Goal: Task Accomplishment & Management: Use online tool/utility

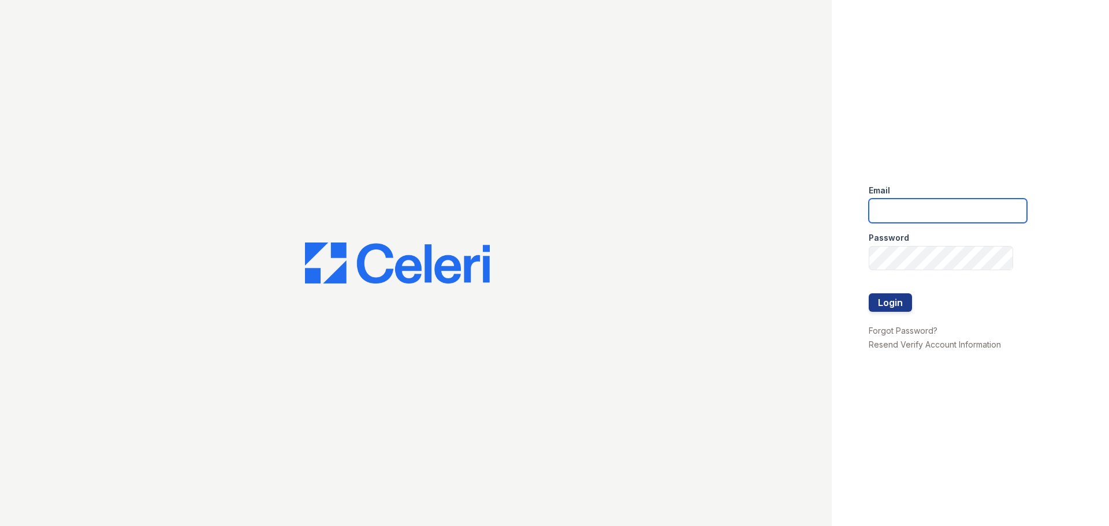
type input "[EMAIL_ADDRESS][DOMAIN_NAME]"
click at [898, 303] on button "Login" at bounding box center [889, 302] width 43 height 18
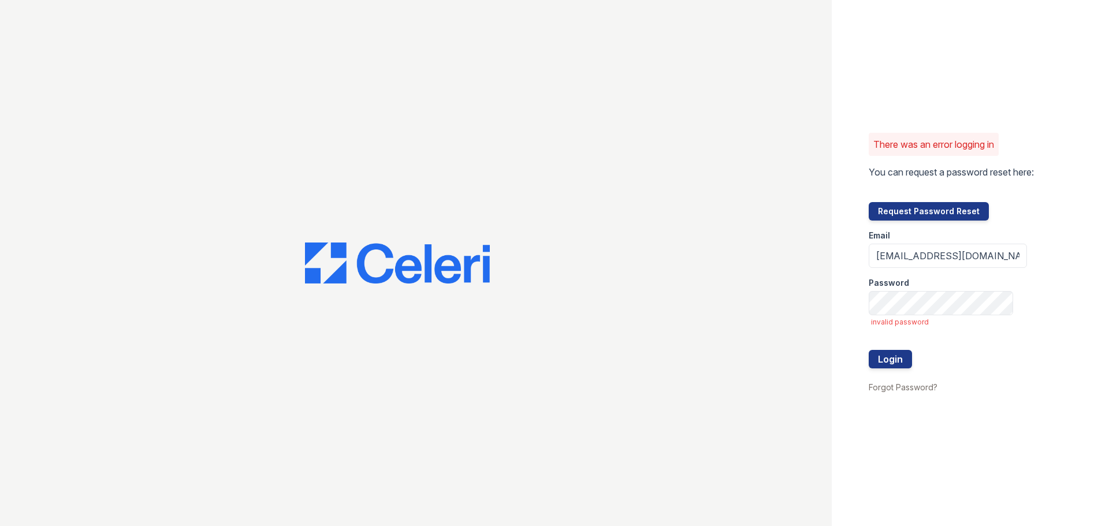
click at [915, 210] on button "Request Password Reset" at bounding box center [928, 211] width 120 height 18
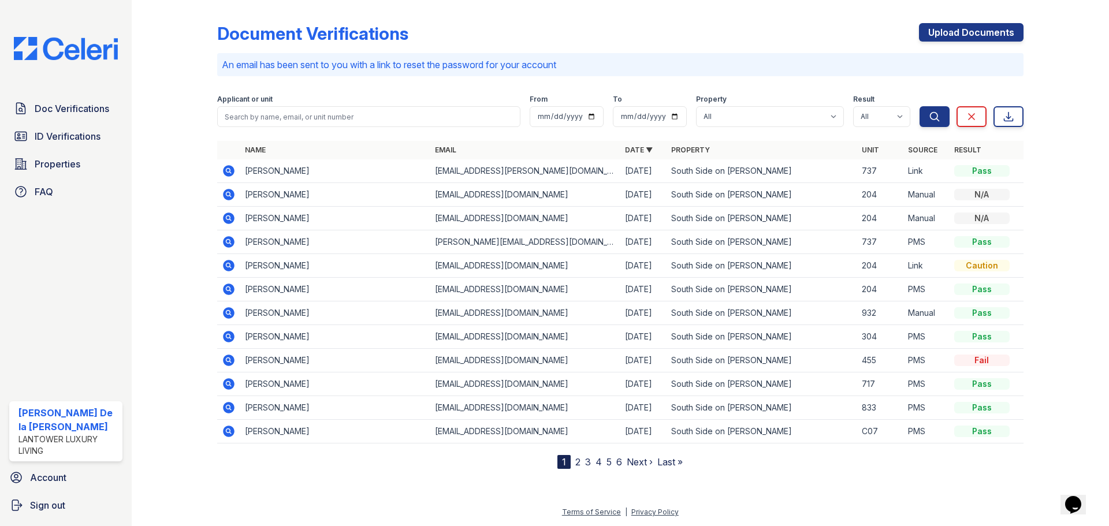
click at [58, 107] on span "Doc Verifications" at bounding box center [72, 109] width 74 height 14
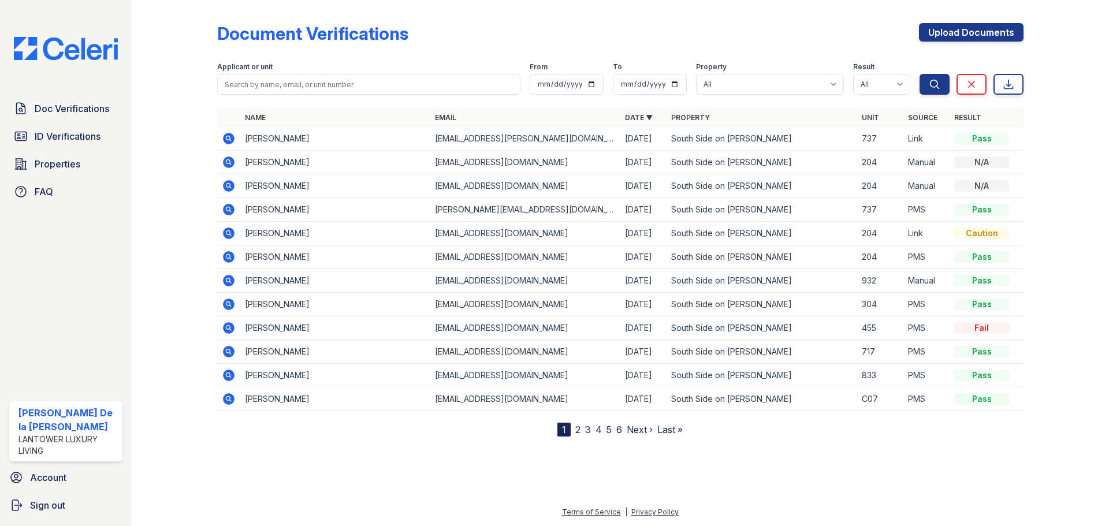
click at [80, 44] on img at bounding box center [66, 48] width 122 height 23
click at [44, 166] on span "Properties" at bounding box center [58, 164] width 46 height 14
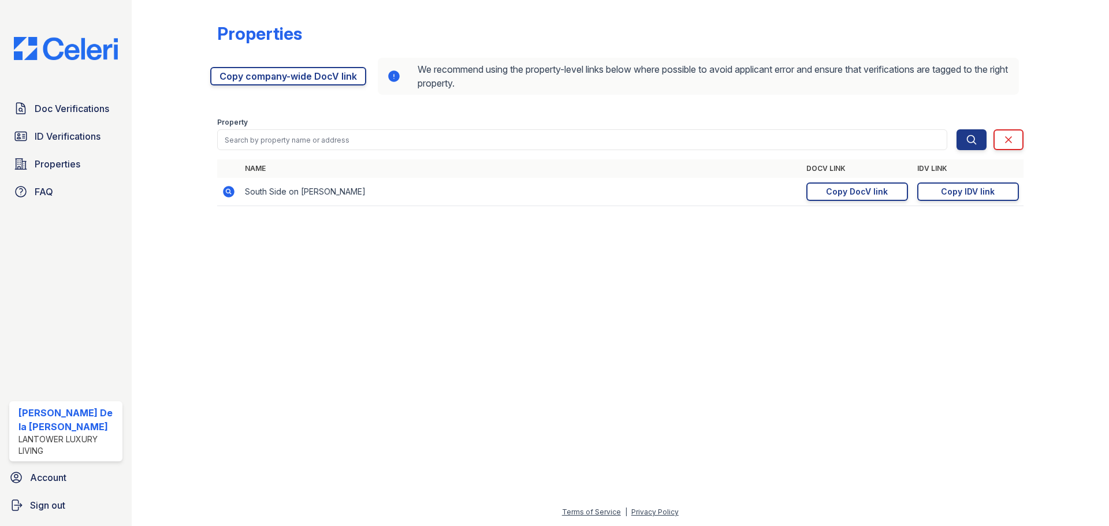
click at [849, 193] on div "Copy DocV link" at bounding box center [857, 192] width 62 height 12
click at [941, 192] on link "Copy IDV link Copy link" at bounding box center [968, 191] width 102 height 18
click at [822, 189] on link "Copy DocV link Copy link" at bounding box center [857, 191] width 102 height 18
click at [942, 192] on div "Copy IDV link" at bounding box center [968, 192] width 54 height 12
click at [92, 47] on img at bounding box center [66, 48] width 122 height 23
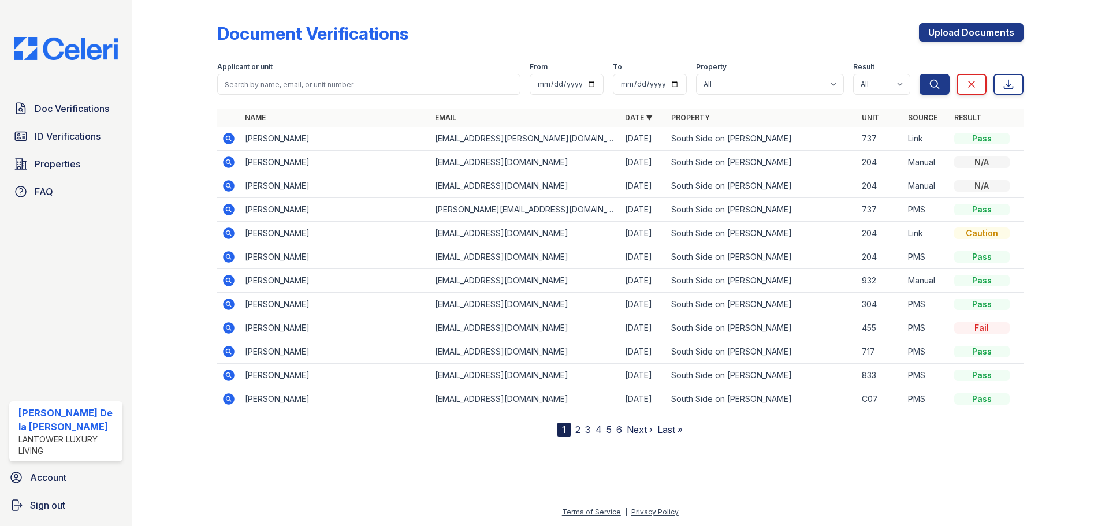
click at [576, 430] on link "2" at bounding box center [577, 430] width 5 height 12
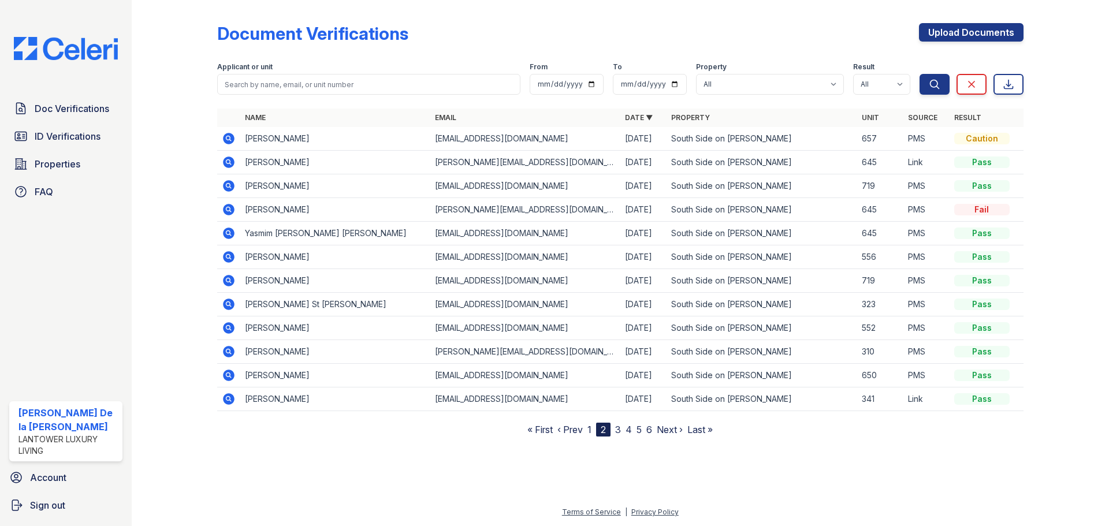
click at [618, 429] on link "3" at bounding box center [618, 430] width 6 height 12
click at [627, 429] on link "4" at bounding box center [628, 430] width 6 height 12
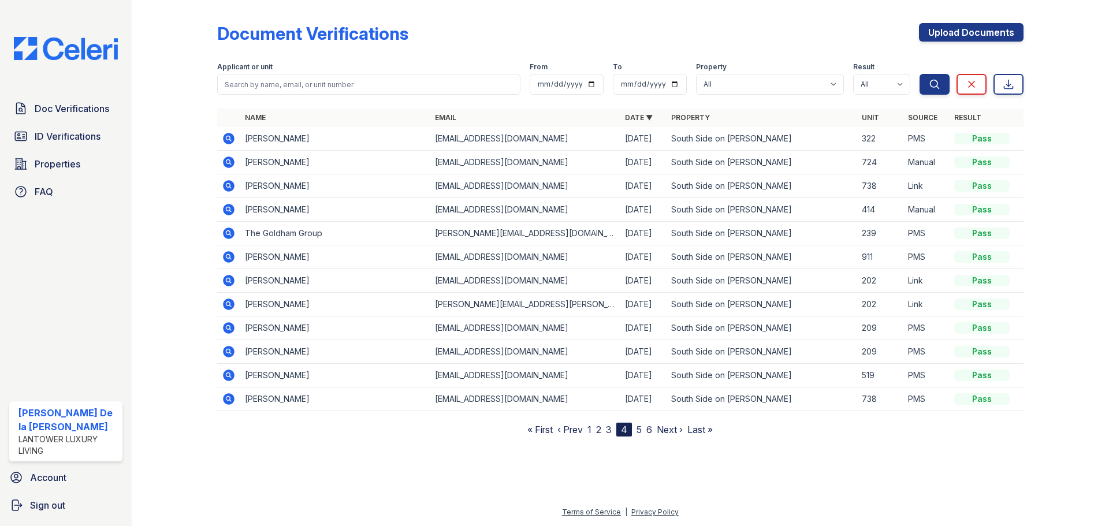
click at [637, 430] on link "5" at bounding box center [638, 430] width 5 height 12
click at [650, 430] on link "6" at bounding box center [649, 430] width 6 height 12
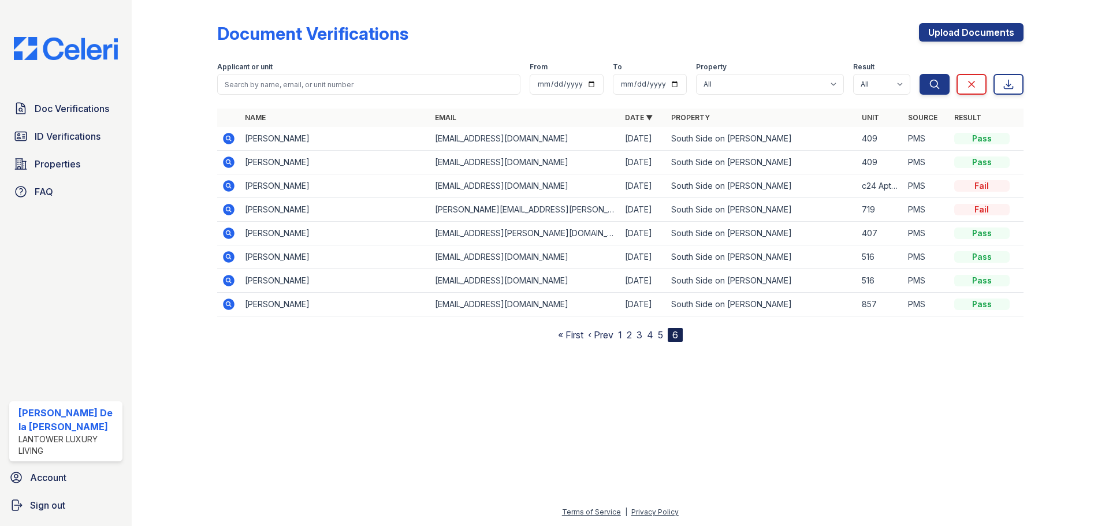
click at [68, 136] on span "ID Verifications" at bounding box center [68, 136] width 66 height 14
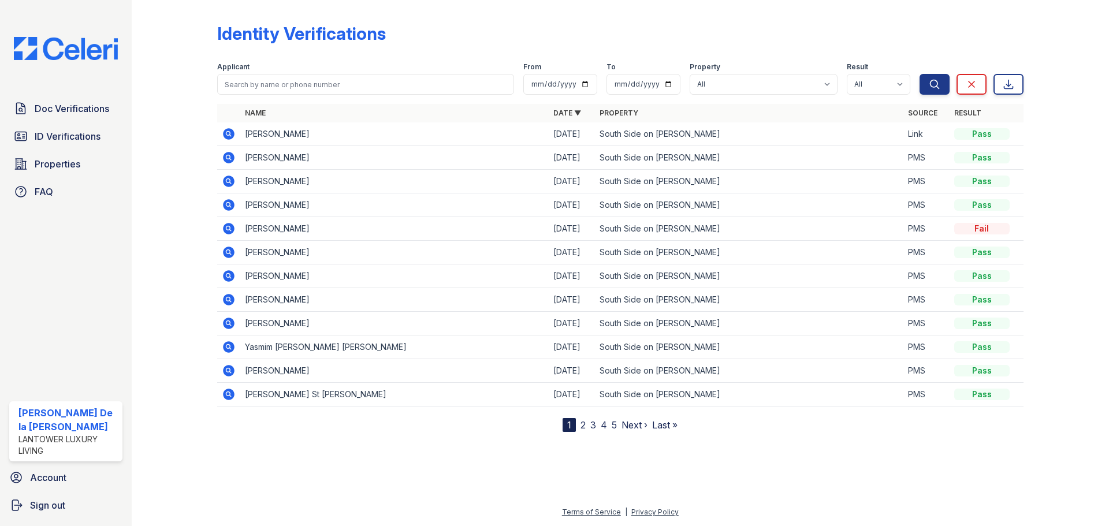
click at [581, 424] on link "2" at bounding box center [582, 425] width 5 height 12
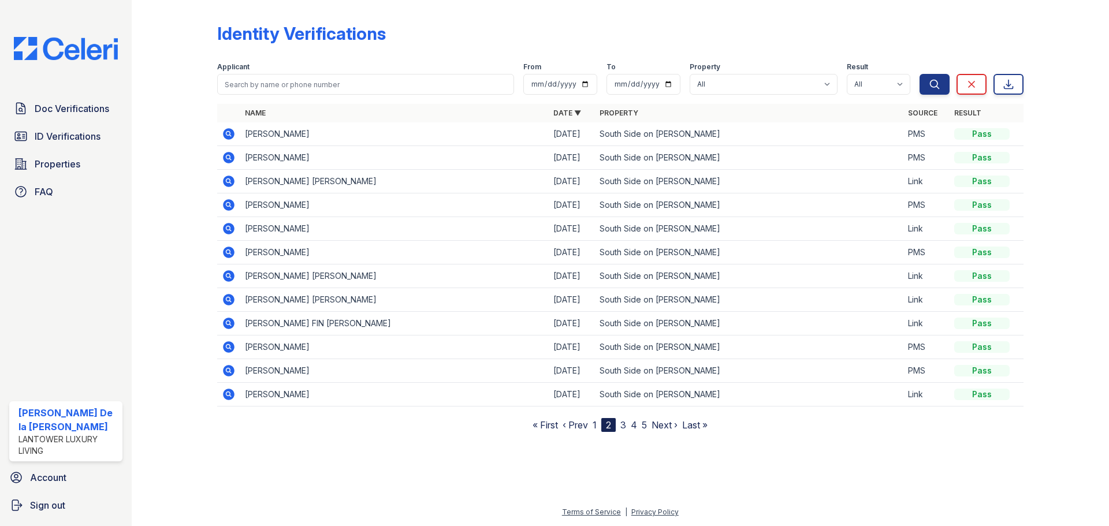
click at [622, 430] on link "3" at bounding box center [623, 425] width 6 height 12
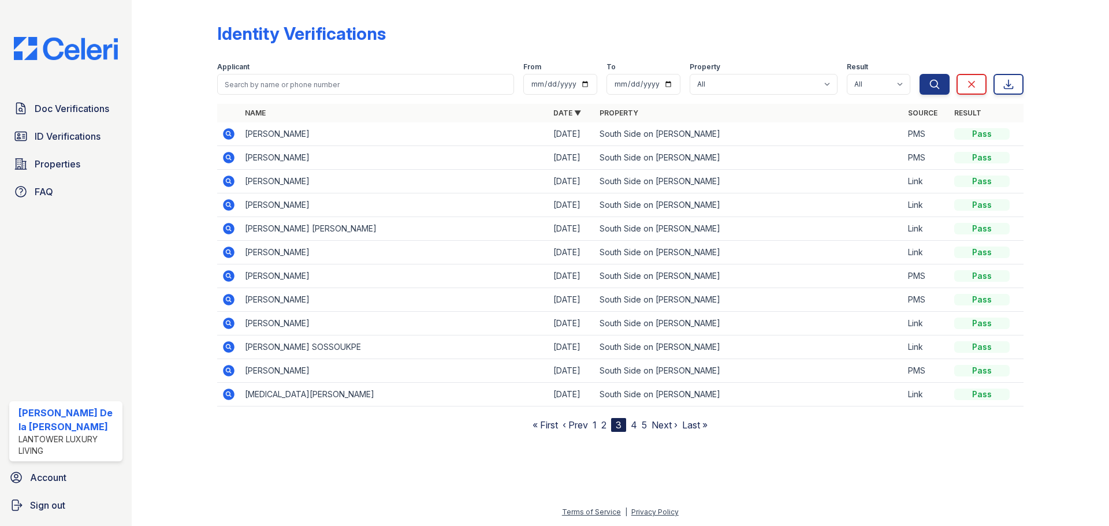
click at [633, 428] on link "4" at bounding box center [634, 425] width 6 height 12
click at [643, 429] on link "5" at bounding box center [644, 425] width 5 height 12
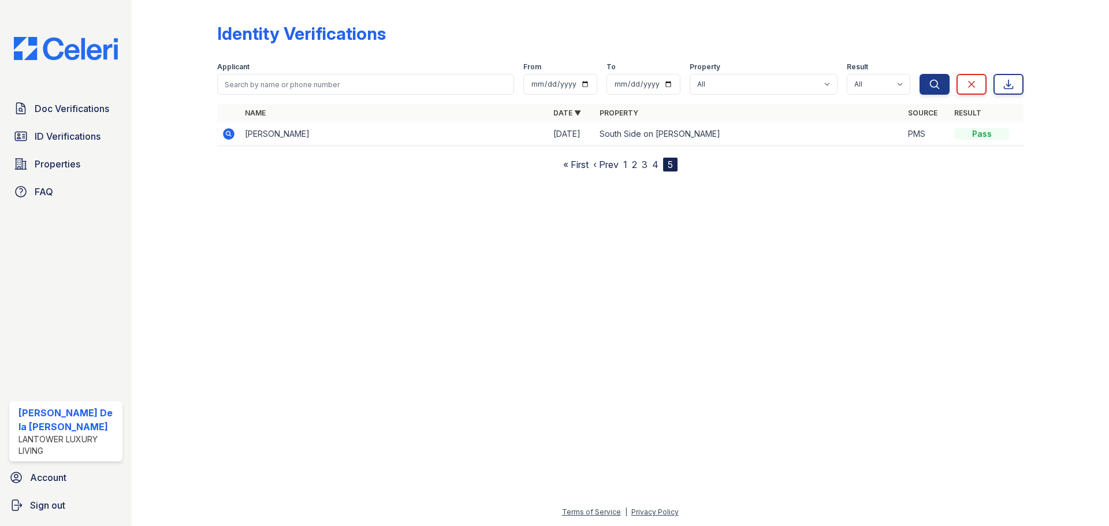
click at [47, 46] on img at bounding box center [66, 48] width 122 height 23
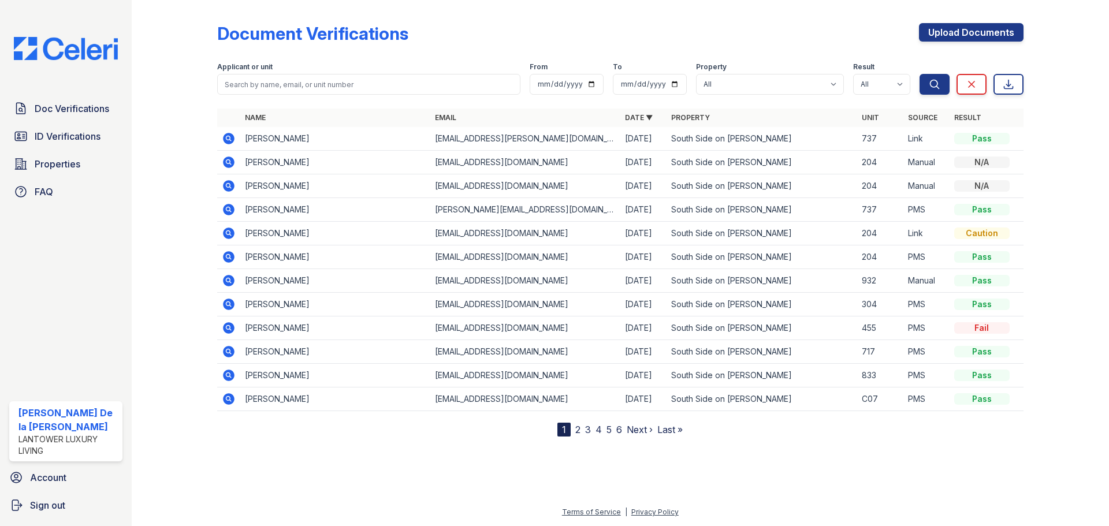
click at [55, 164] on span "Properties" at bounding box center [58, 164] width 46 height 14
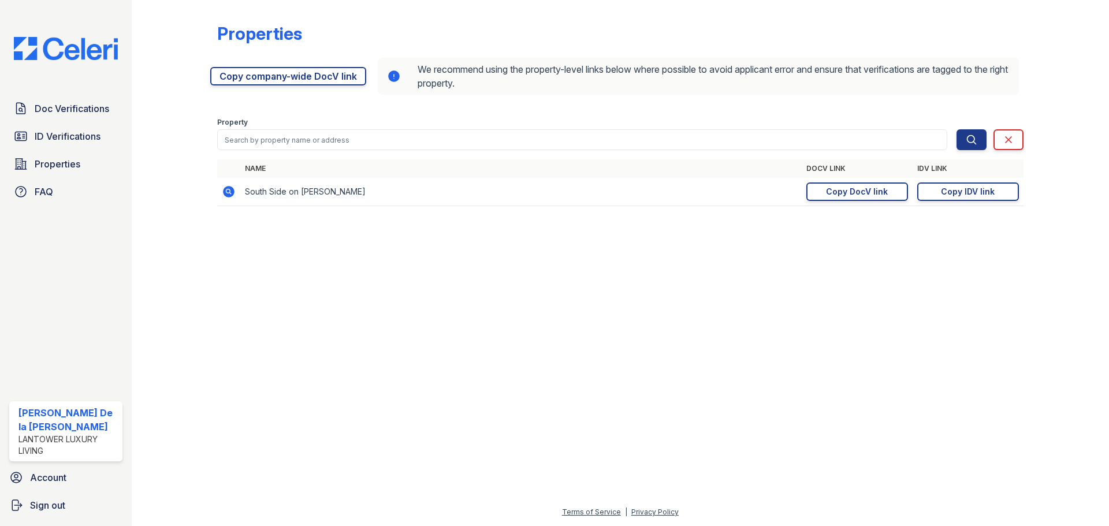
click at [845, 193] on div "Copy DocV link" at bounding box center [857, 192] width 62 height 12
click at [944, 191] on div "Copy IDV link" at bounding box center [968, 192] width 54 height 12
click at [68, 54] on img at bounding box center [66, 48] width 122 height 23
